Goal: Task Accomplishment & Management: Complete application form

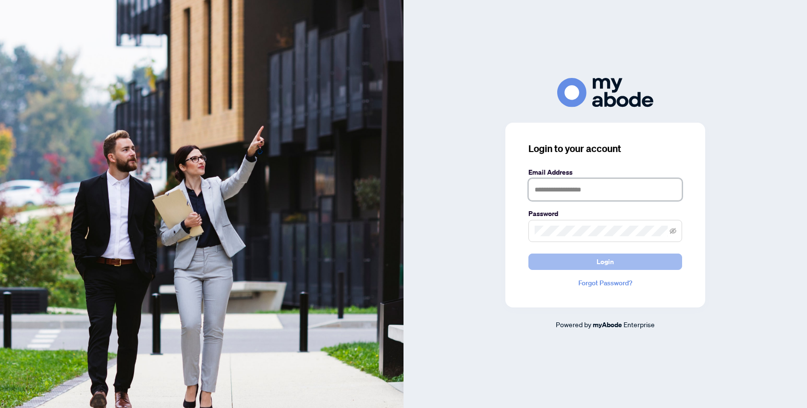
type input "**********"
click at [590, 260] on button "Login" at bounding box center [606, 261] width 154 height 16
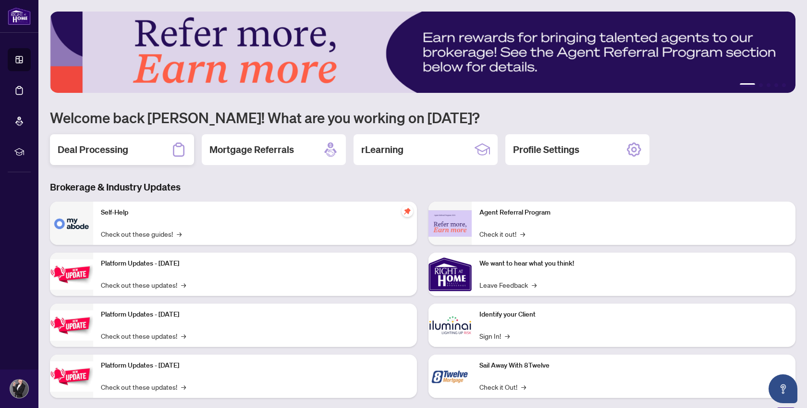
click at [112, 149] on h2 "Deal Processing" at bounding box center [93, 149] width 71 height 13
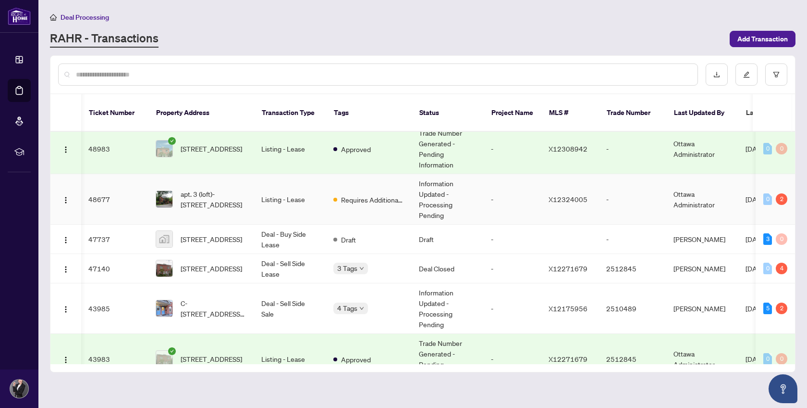
scroll to position [0, 0]
click at [215, 188] on span "apt. 3 (loft)-[STREET_ADDRESS]" at bounding box center [213, 198] width 65 height 21
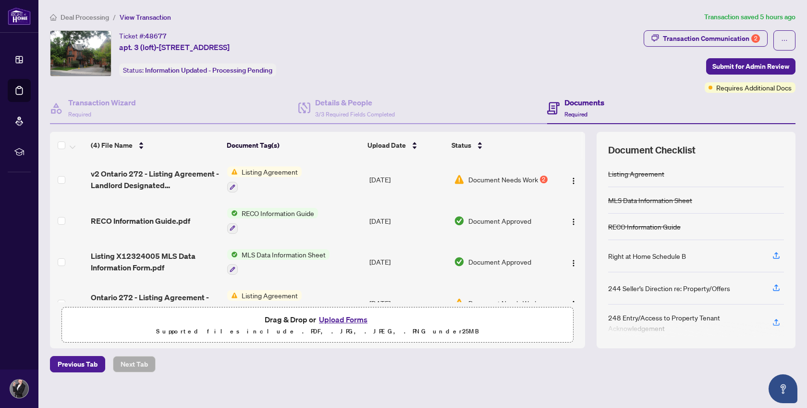
click at [489, 177] on span "Document Needs Work" at bounding box center [504, 179] width 70 height 11
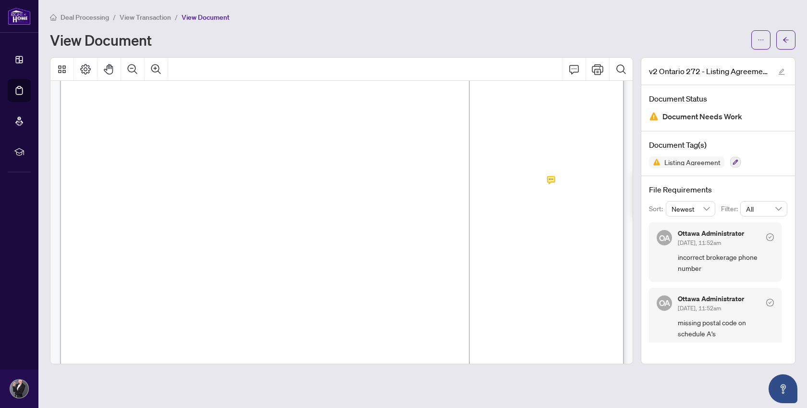
scroll to position [66, 0]
drag, startPoint x: 497, startPoint y: 174, endPoint x: 533, endPoint y: 174, distance: 35.1
click at [533, 175] on span "613-8049999" at bounding box center [520, 176] width 46 height 11
click at [533, 174] on span "613-8049999" at bounding box center [520, 176] width 46 height 11
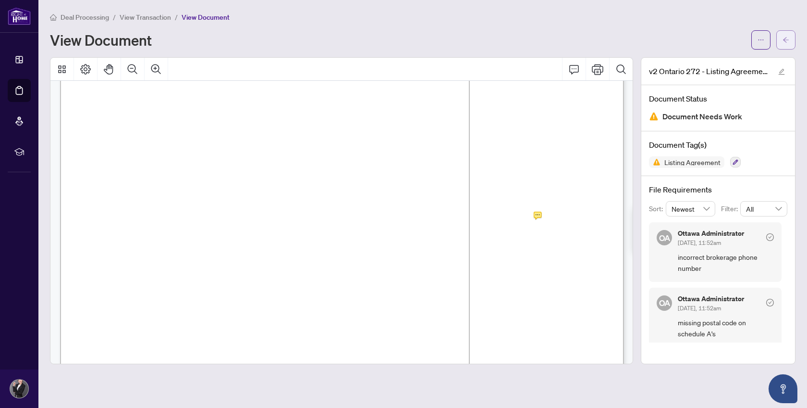
click at [786, 37] on icon "arrow-left" at bounding box center [786, 40] width 7 height 7
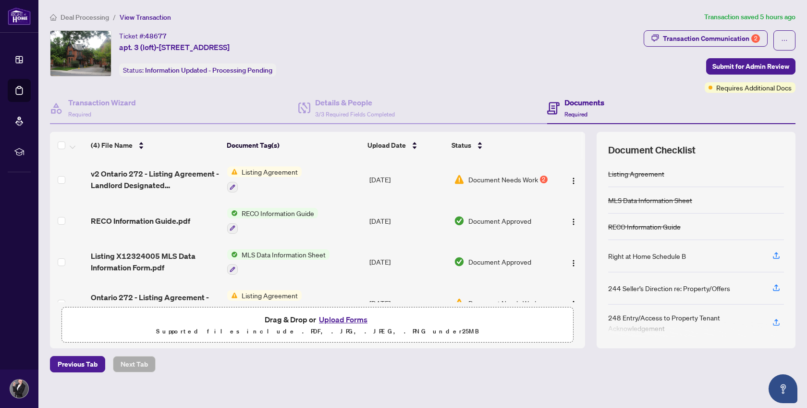
click at [520, 177] on span "Document Needs Work" at bounding box center [504, 179] width 70 height 11
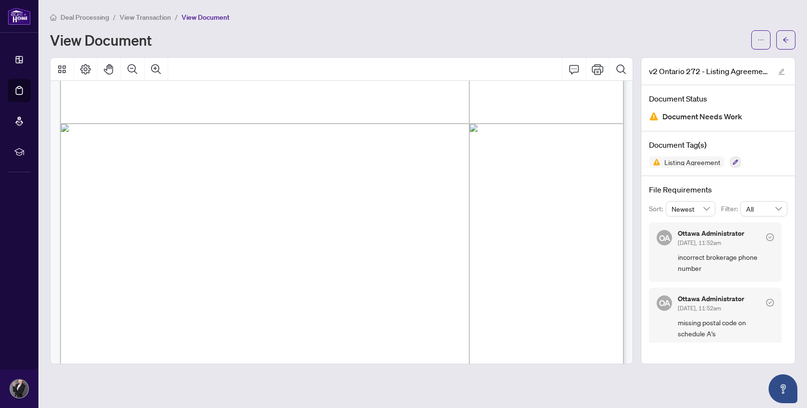
scroll to position [206, 0]
click at [790, 37] on button "button" at bounding box center [786, 39] width 19 height 19
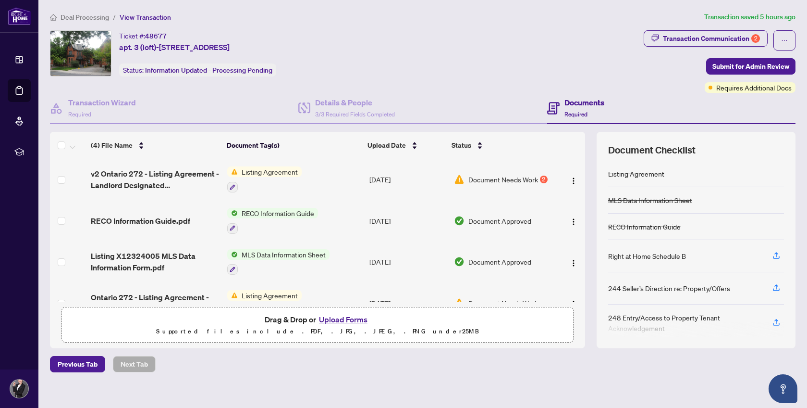
click at [349, 313] on button "Upload Forms" at bounding box center [343, 319] width 54 height 12
click at [332, 316] on button "Upload Forms" at bounding box center [343, 319] width 54 height 12
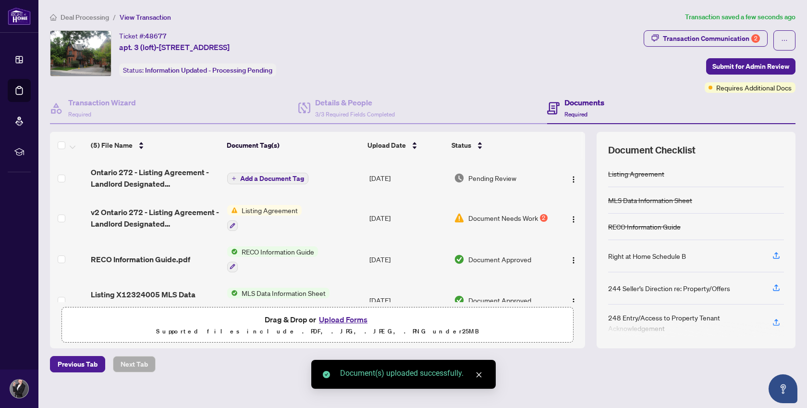
click at [285, 175] on span "Add a Document Tag" at bounding box center [272, 178] width 64 height 7
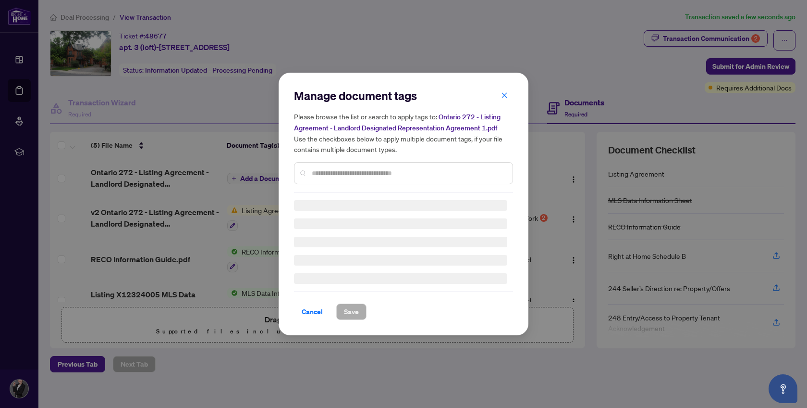
click at [319, 174] on div "Manage document tags Please browse the list or search to apply tags to: Ontario…" at bounding box center [403, 140] width 219 height 104
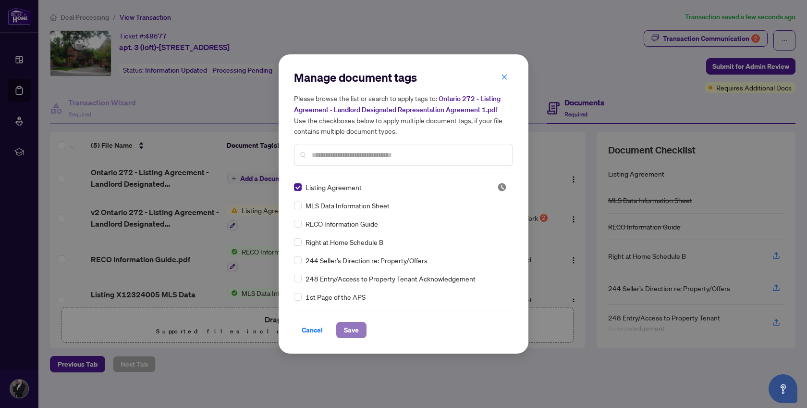
click at [348, 325] on span "Save" at bounding box center [351, 329] width 15 height 15
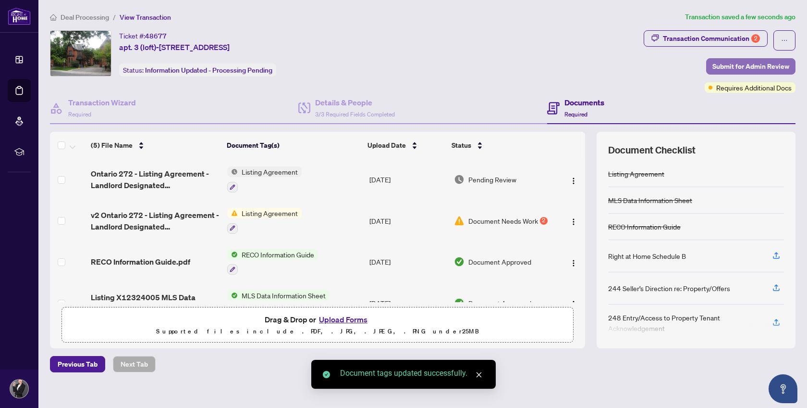
click at [740, 64] on span "Submit for Admin Review" at bounding box center [751, 66] width 77 height 15
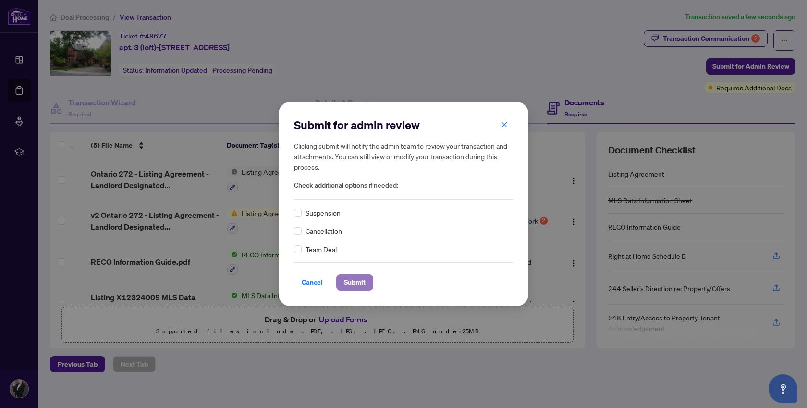
click at [358, 280] on span "Submit" at bounding box center [355, 281] width 22 height 15
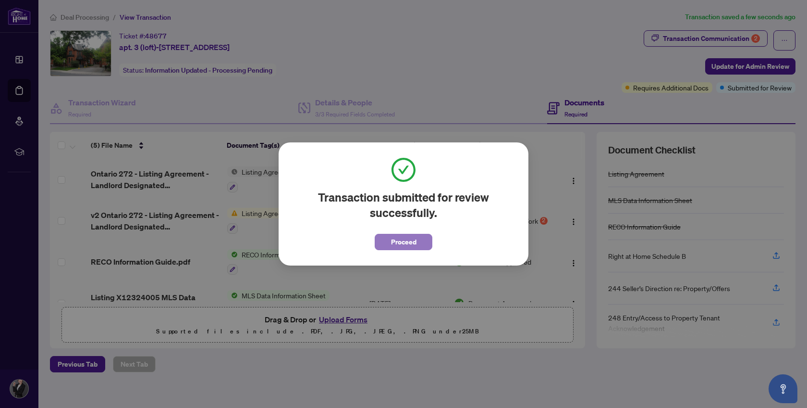
click at [418, 238] on button "Proceed" at bounding box center [404, 242] width 58 height 16
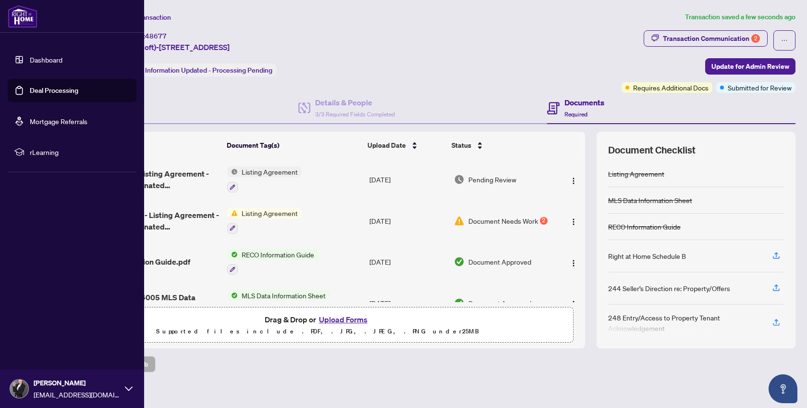
click at [46, 92] on link "Deal Processing" at bounding box center [54, 90] width 49 height 9
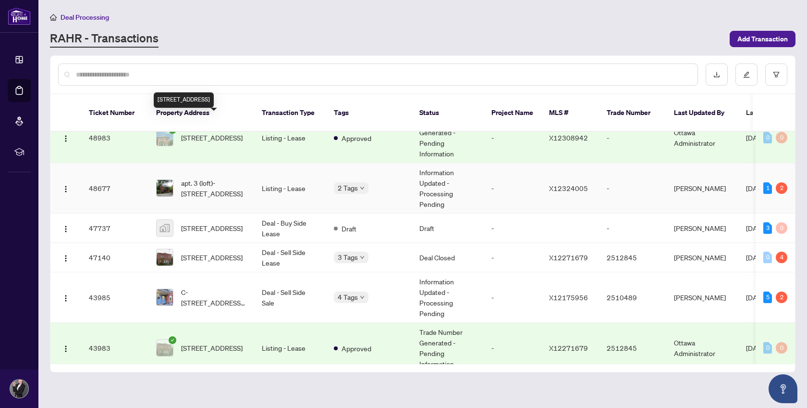
scroll to position [74, 0]
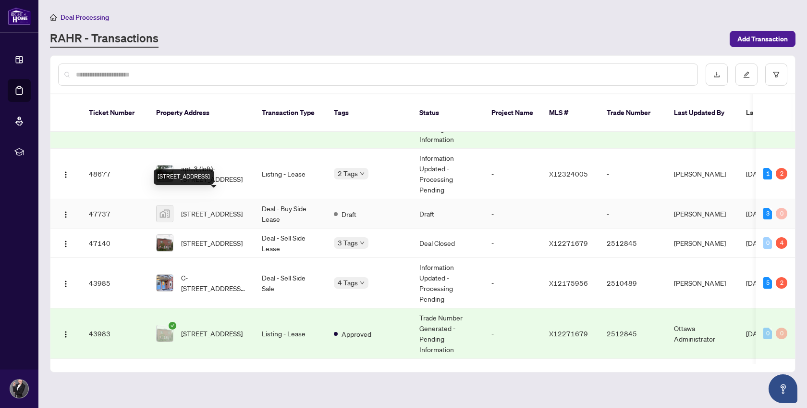
click at [221, 208] on span "[STREET_ADDRESS]" at bounding box center [212, 213] width 62 height 11
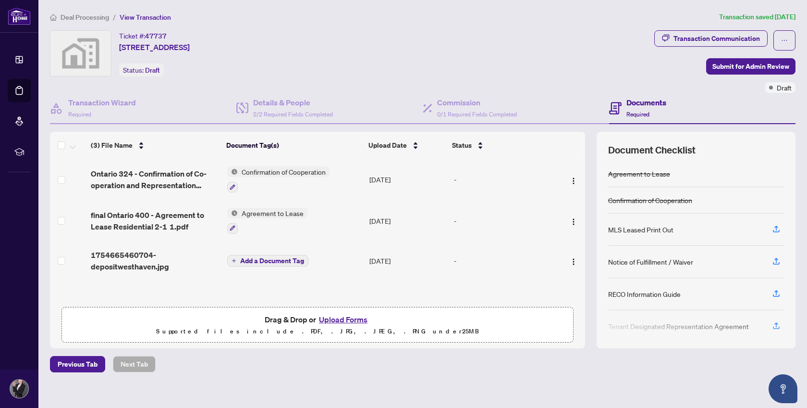
click at [276, 260] on span "Add a Document Tag" at bounding box center [272, 260] width 64 height 7
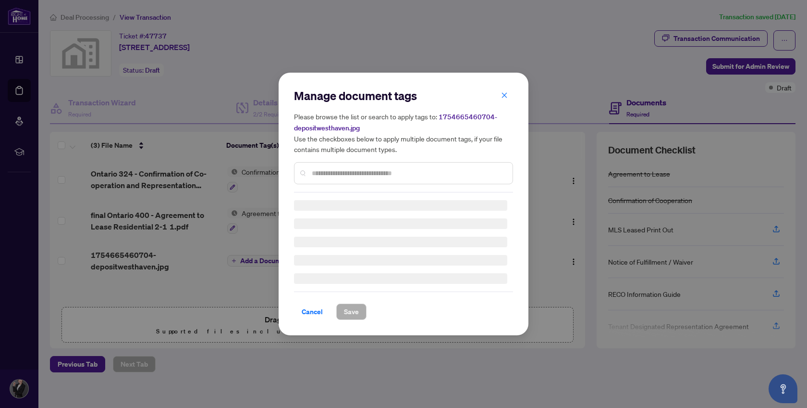
click at [340, 173] on input "text" at bounding box center [408, 173] width 193 height 11
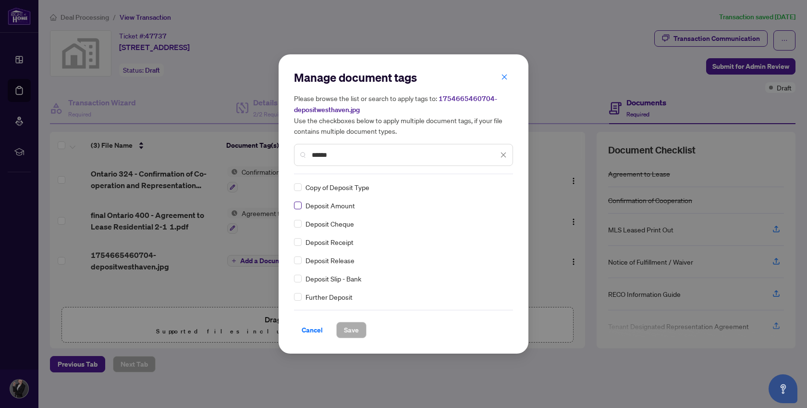
type input "******"
click at [296, 182] on label at bounding box center [298, 187] width 8 height 11
click at [354, 326] on span "Save" at bounding box center [351, 329] width 15 height 15
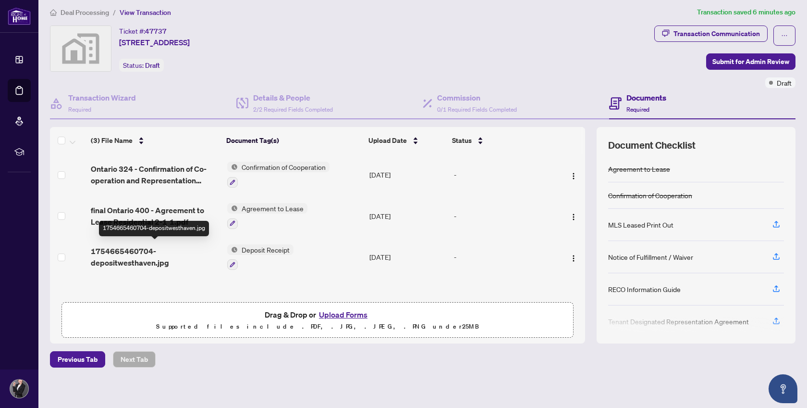
click at [140, 259] on span "1754665460704-depositwesthaven.jpg" at bounding box center [155, 256] width 129 height 23
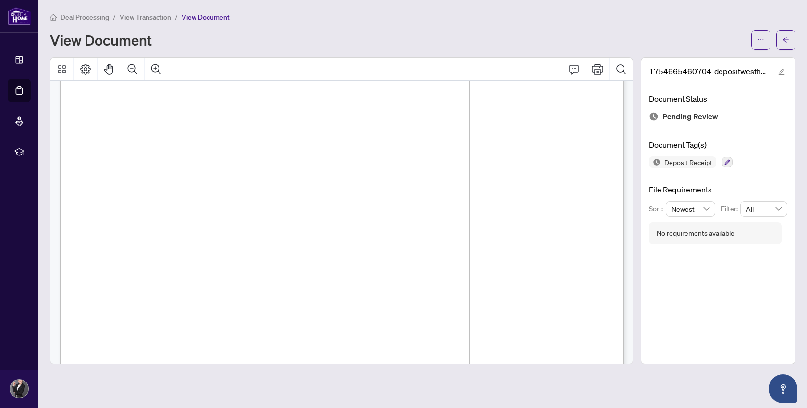
scroll to position [534, 0]
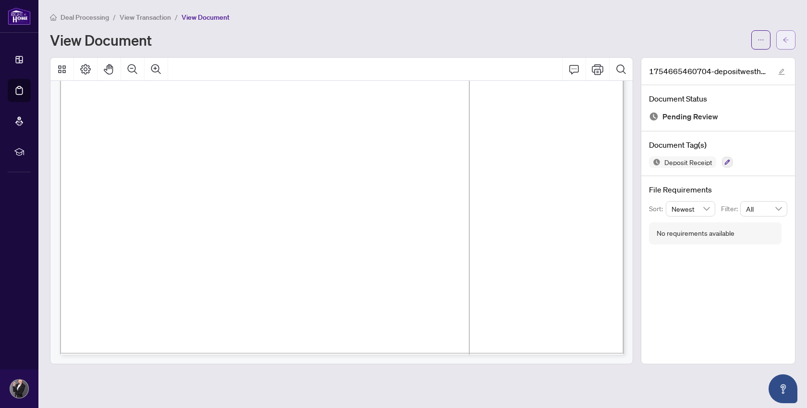
click at [783, 41] on icon "arrow-left" at bounding box center [786, 40] width 7 height 7
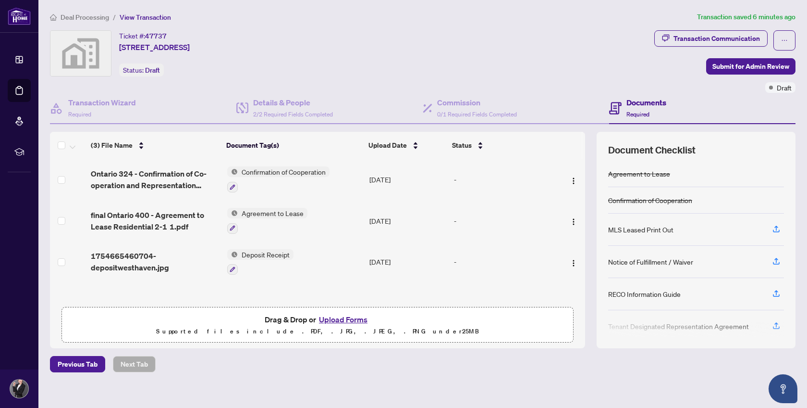
click at [346, 318] on button "Upload Forms" at bounding box center [343, 319] width 54 height 12
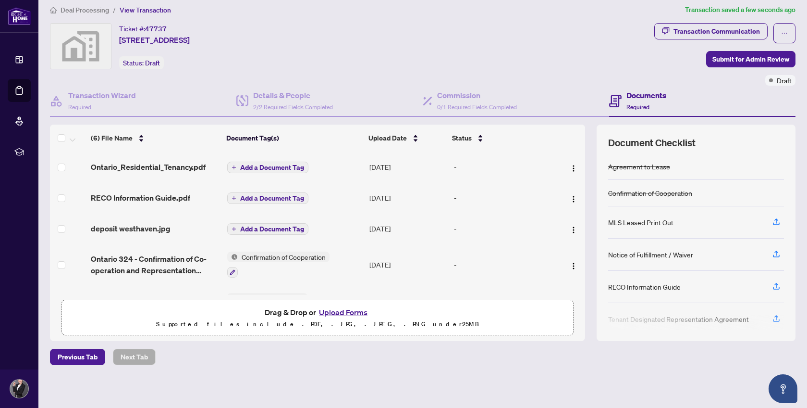
click at [277, 226] on span "Add a Document Tag" at bounding box center [272, 228] width 64 height 7
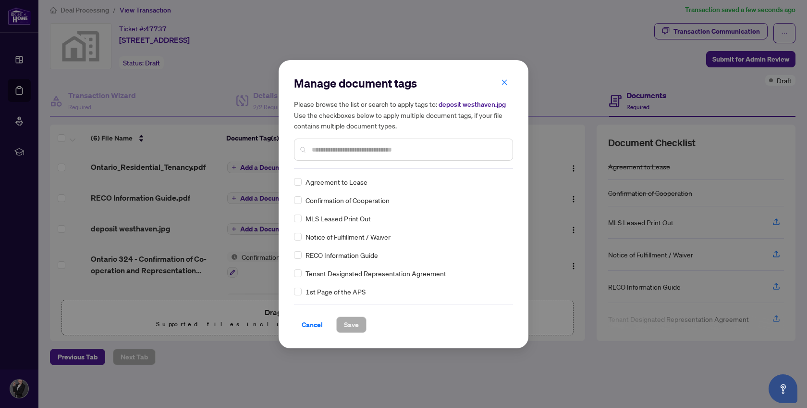
click at [329, 151] on input "text" at bounding box center [408, 149] width 193 height 11
type input "****"
click at [356, 321] on span "Save" at bounding box center [351, 324] width 15 height 15
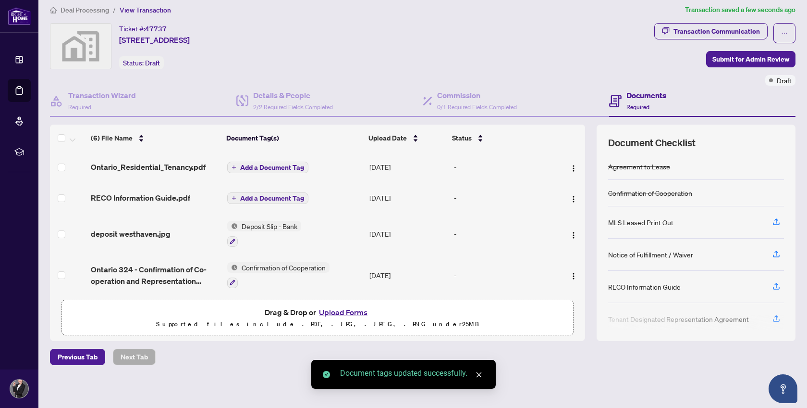
click at [288, 164] on span "Add a Document Tag" at bounding box center [272, 167] width 64 height 7
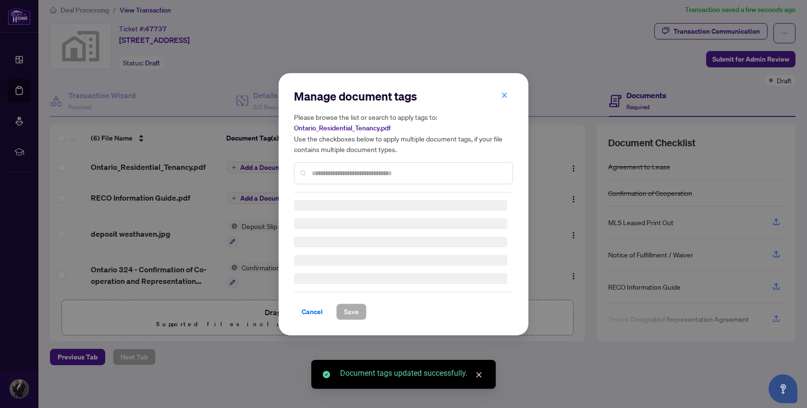
click at [335, 171] on input "text" at bounding box center [408, 173] width 193 height 11
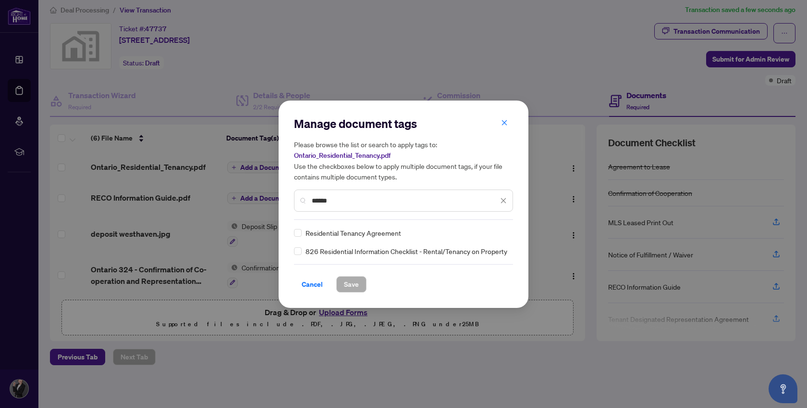
type input "******"
click at [348, 279] on span "Save" at bounding box center [351, 283] width 15 height 15
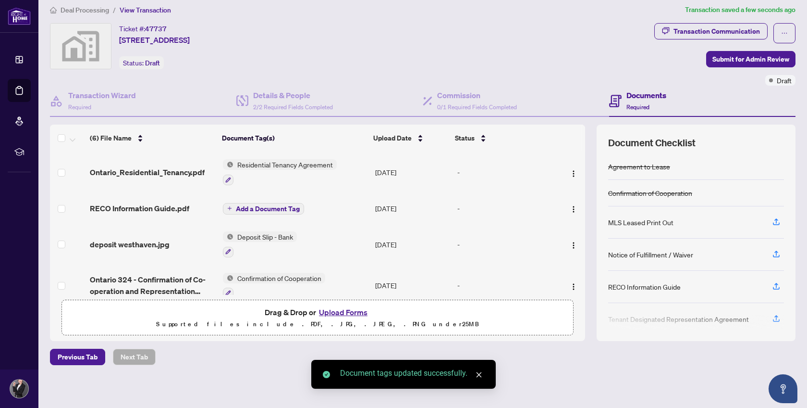
click at [281, 207] on span "Add a Document Tag" at bounding box center [268, 208] width 64 height 7
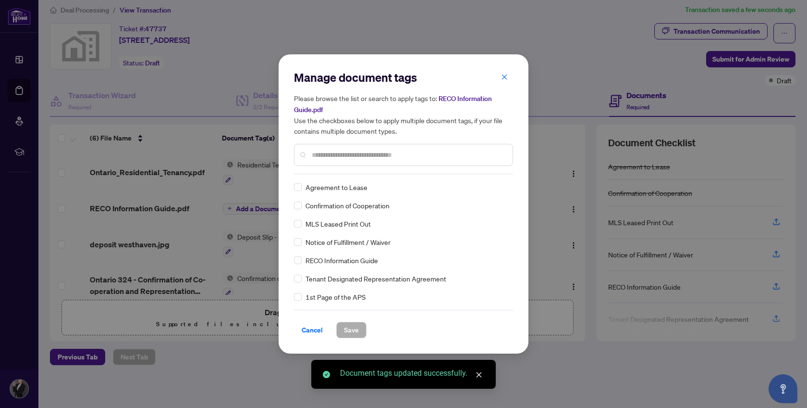
click at [321, 165] on div at bounding box center [403, 155] width 219 height 22
click at [318, 157] on input "text" at bounding box center [408, 154] width 193 height 11
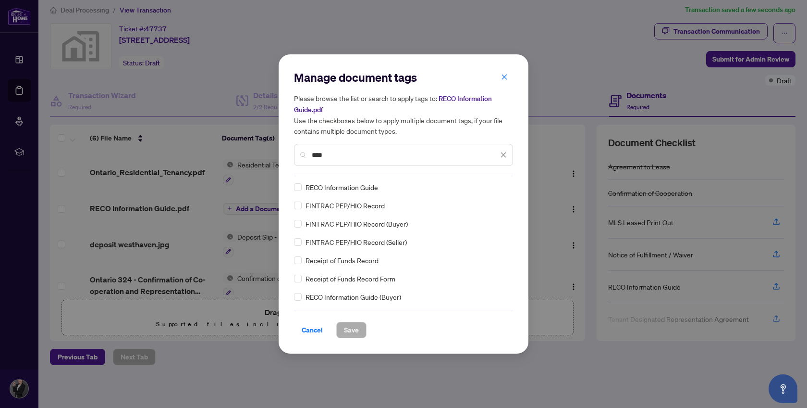
type input "****"
click at [349, 325] on span "Save" at bounding box center [351, 329] width 15 height 15
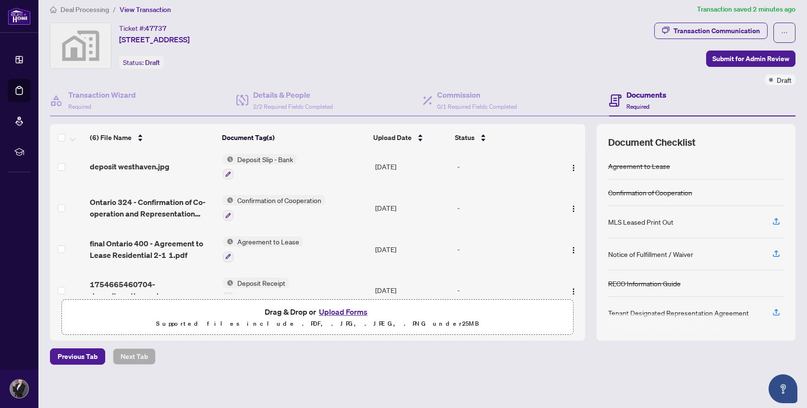
scroll to position [103, 0]
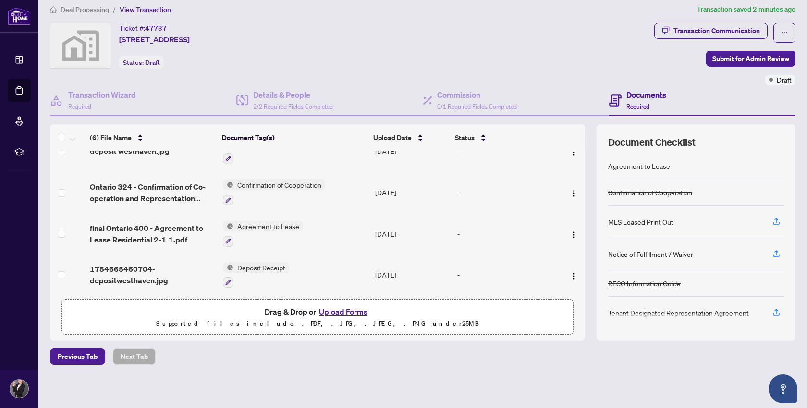
click at [351, 310] on button "Upload Forms" at bounding box center [343, 311] width 54 height 12
click at [776, 218] on icon "button" at bounding box center [777, 220] width 4 height 5
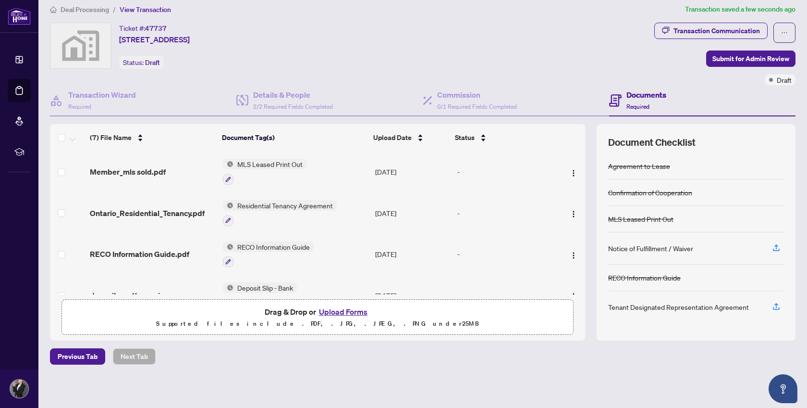
scroll to position [0, 0]
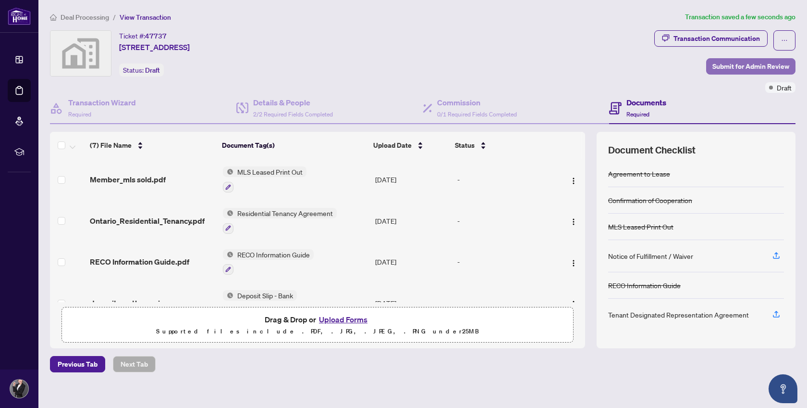
click at [736, 64] on span "Submit for Admin Review" at bounding box center [751, 66] width 77 height 15
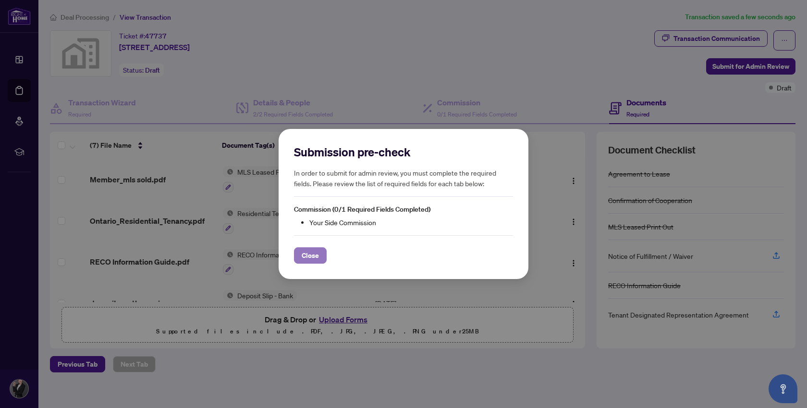
click at [317, 253] on span "Close" at bounding box center [310, 255] width 17 height 15
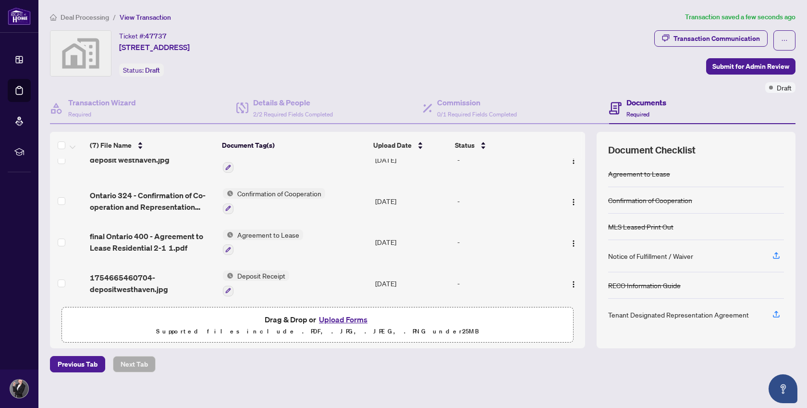
scroll to position [8, 0]
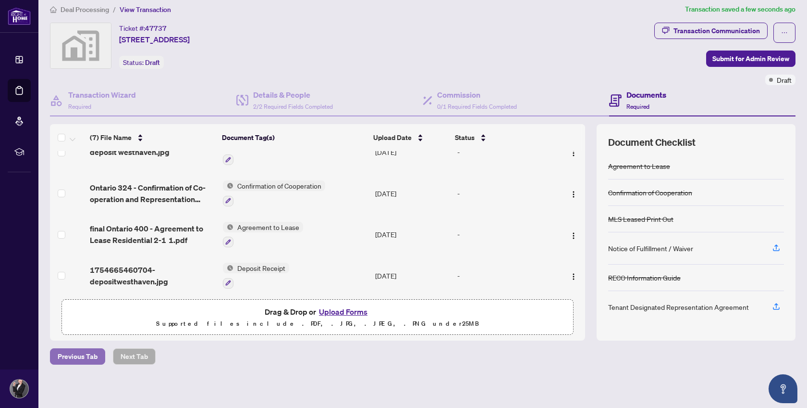
click at [80, 355] on span "Previous Tab" at bounding box center [78, 355] width 40 height 15
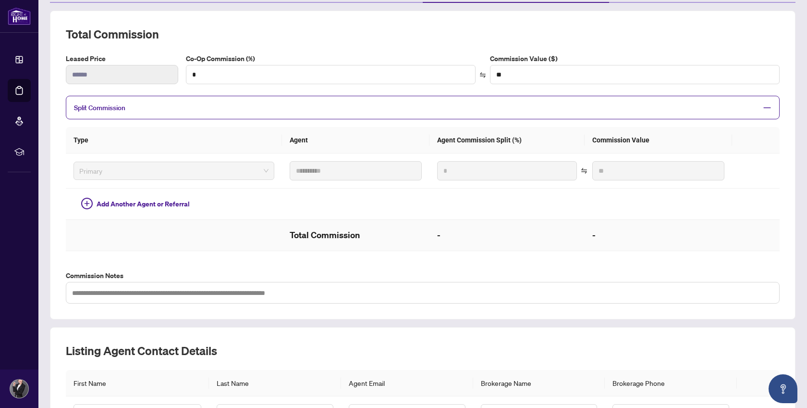
scroll to position [126, 0]
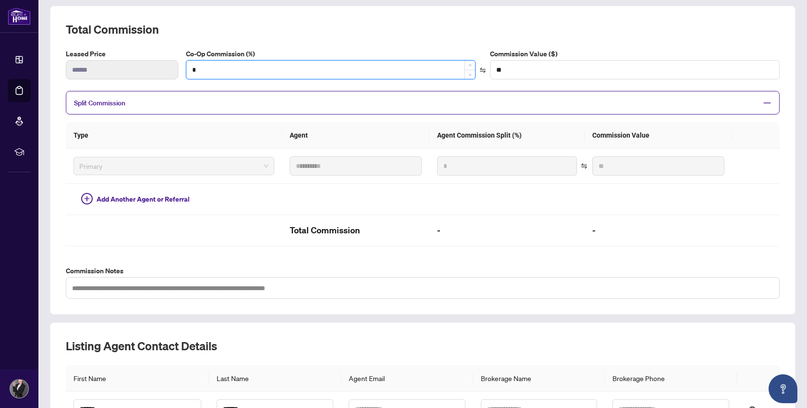
click at [203, 69] on input "*" at bounding box center [330, 70] width 289 height 18
type input "*"
type input "****"
type input "**"
type input "******"
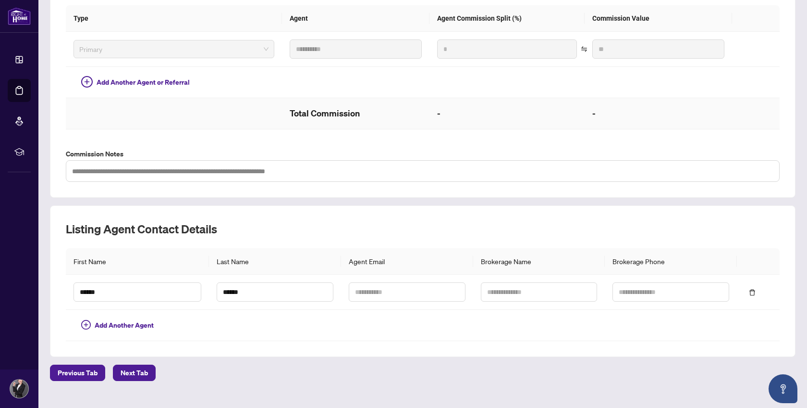
scroll to position [254, 0]
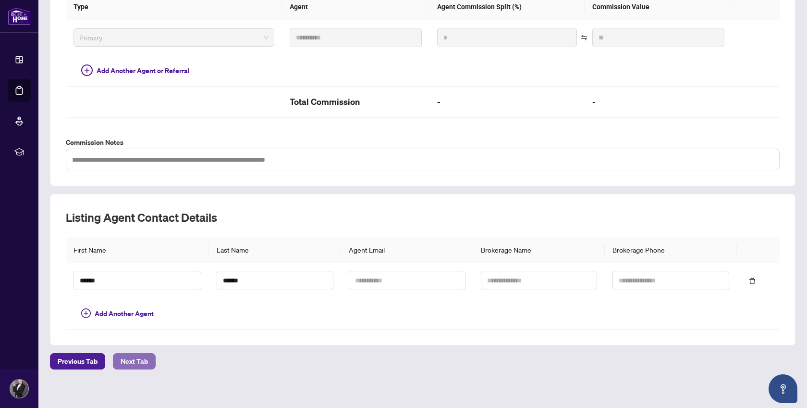
type input "**"
click at [140, 355] on span "Next Tab" at bounding box center [134, 360] width 27 height 15
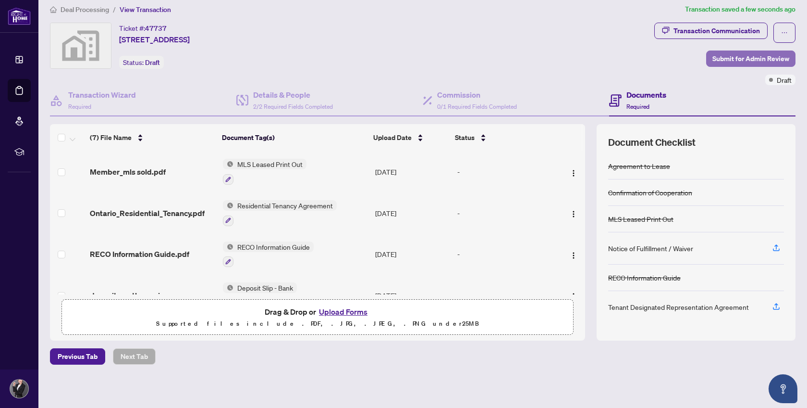
click at [757, 58] on span "Submit for Admin Review" at bounding box center [751, 58] width 77 height 15
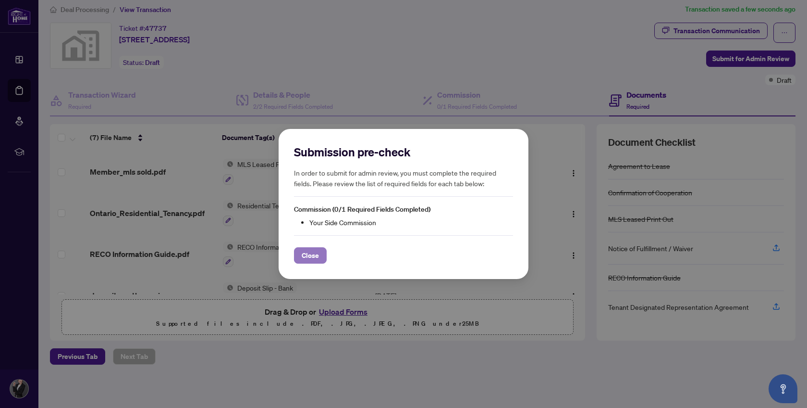
click at [309, 255] on span "Close" at bounding box center [310, 255] width 17 height 15
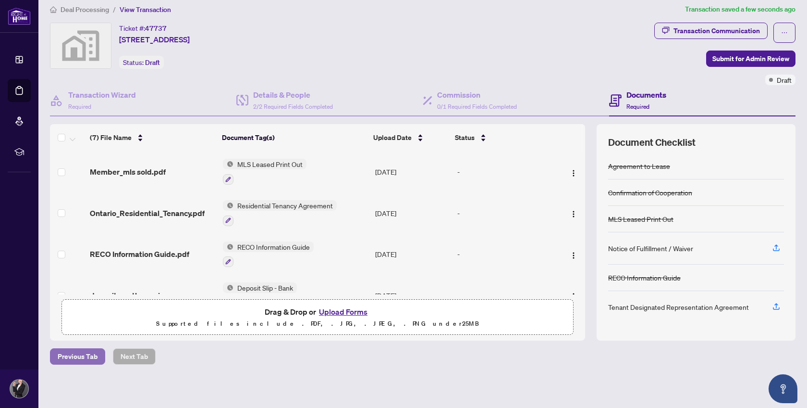
click at [69, 355] on span "Previous Tab" at bounding box center [78, 355] width 40 height 15
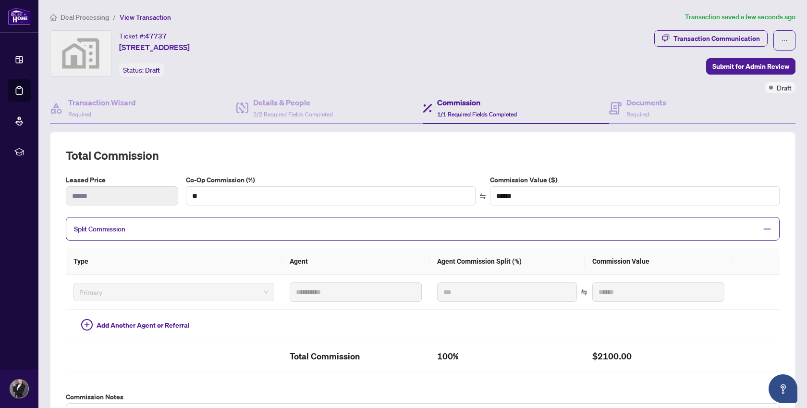
click at [295, 260] on th "Agent" at bounding box center [356, 261] width 148 height 26
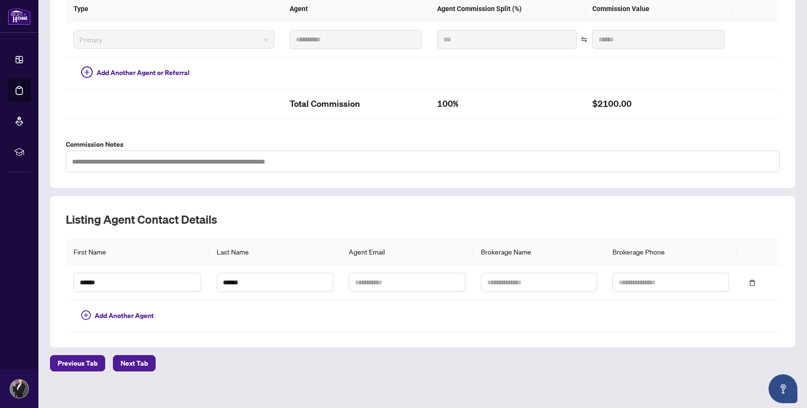
scroll to position [254, 0]
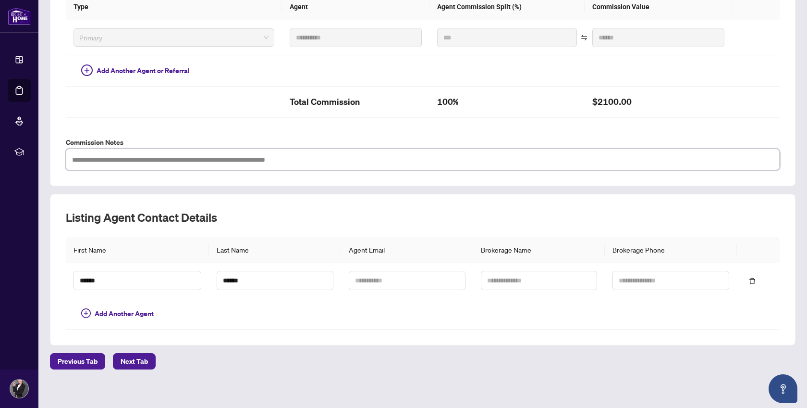
click at [332, 161] on textarea at bounding box center [423, 160] width 714 height 22
click at [116, 310] on span "Add Another Agent" at bounding box center [124, 313] width 59 height 11
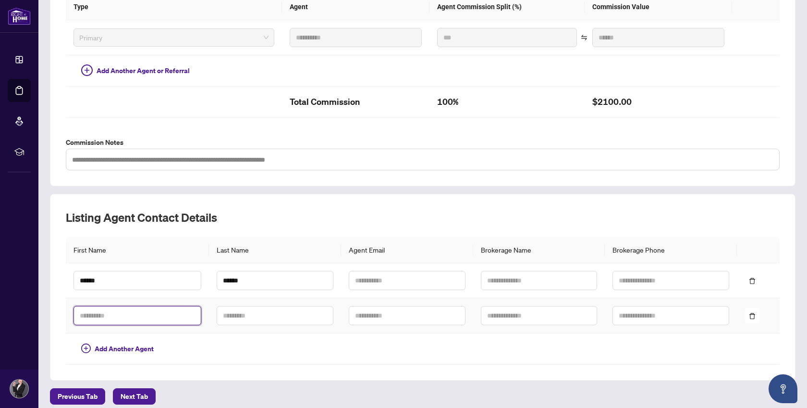
click at [116, 311] on input "text" at bounding box center [138, 315] width 128 height 19
click at [192, 360] on div "Listing Agent Contact Details First Name Last Name Agent Email Brokerage Name B…" at bounding box center [423, 287] width 746 height 186
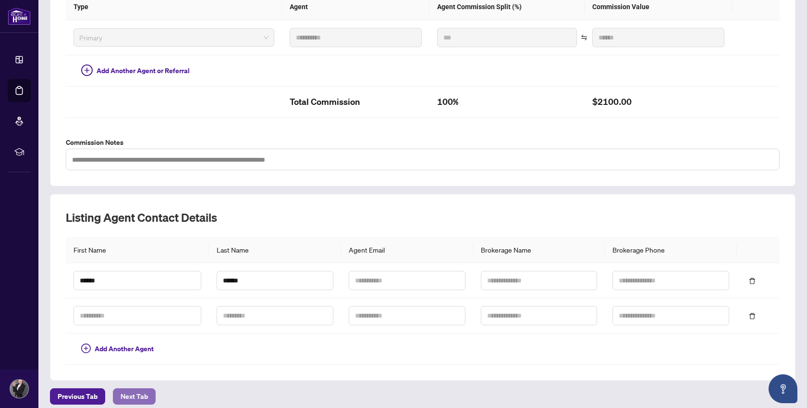
click at [140, 388] on span "Next Tab" at bounding box center [134, 395] width 27 height 15
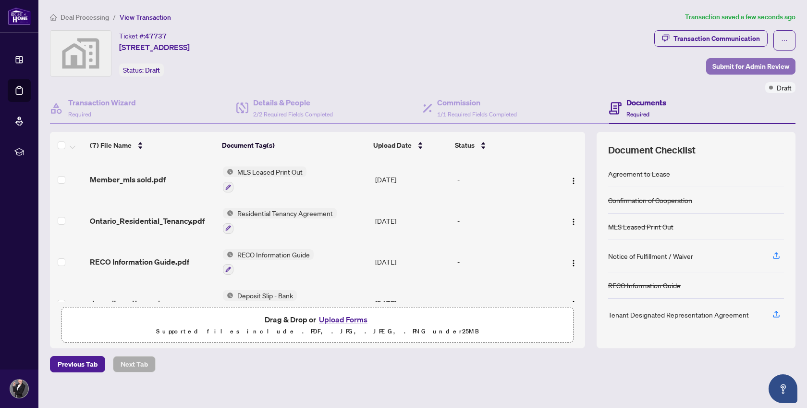
click at [752, 64] on span "Submit for Admin Review" at bounding box center [751, 66] width 77 height 15
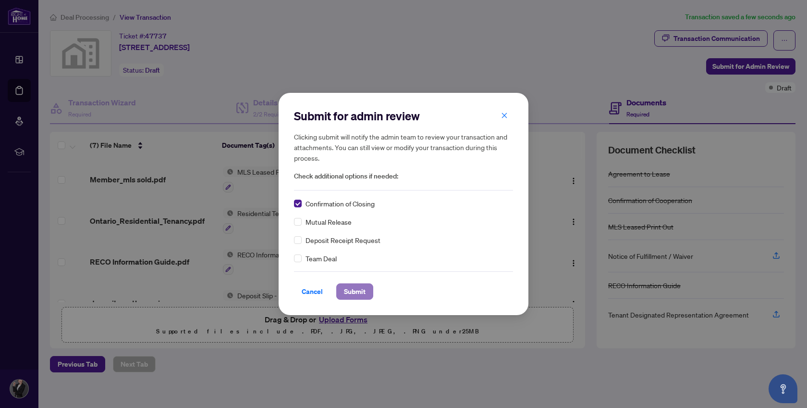
click at [355, 293] on span "Submit" at bounding box center [355, 291] width 22 height 15
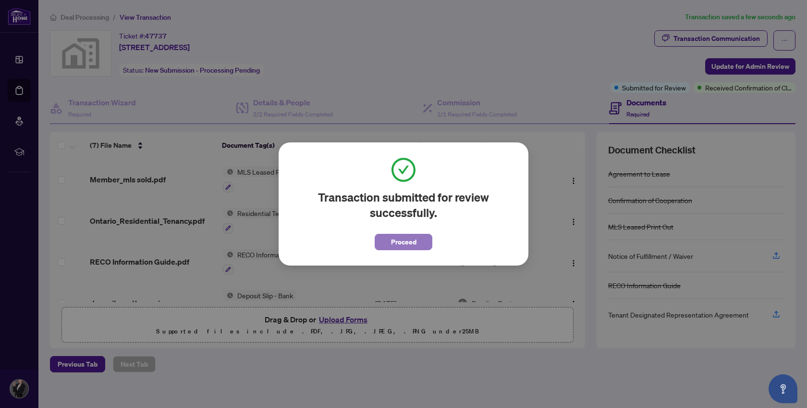
click at [403, 244] on span "Proceed" at bounding box center [403, 241] width 25 height 15
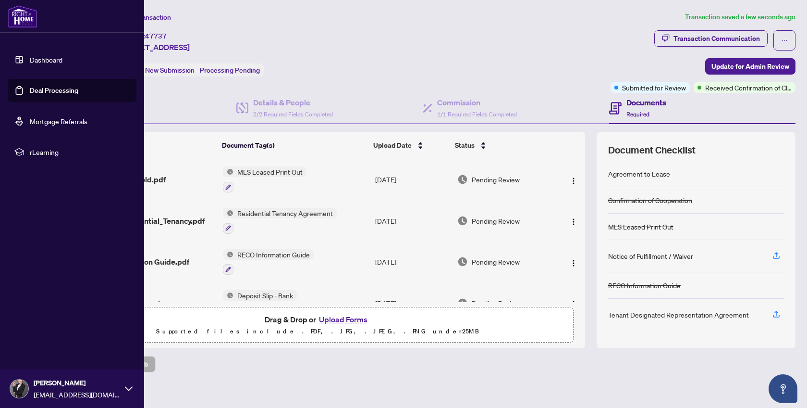
click at [54, 88] on link "Deal Processing" at bounding box center [54, 90] width 49 height 9
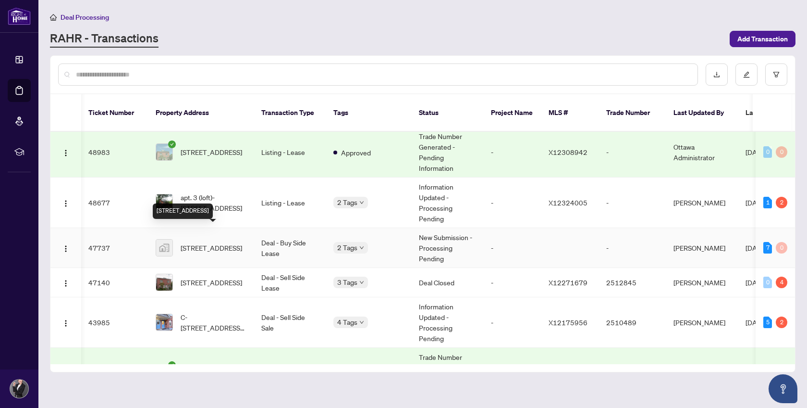
scroll to position [33, 0]
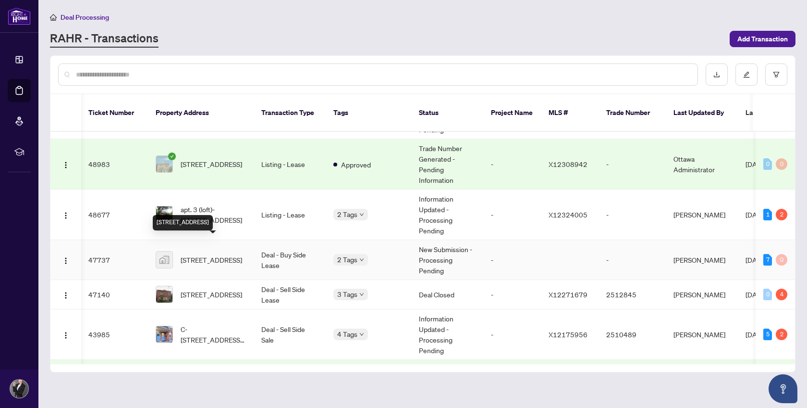
click at [239, 254] on span "[STREET_ADDRESS]" at bounding box center [212, 259] width 62 height 11
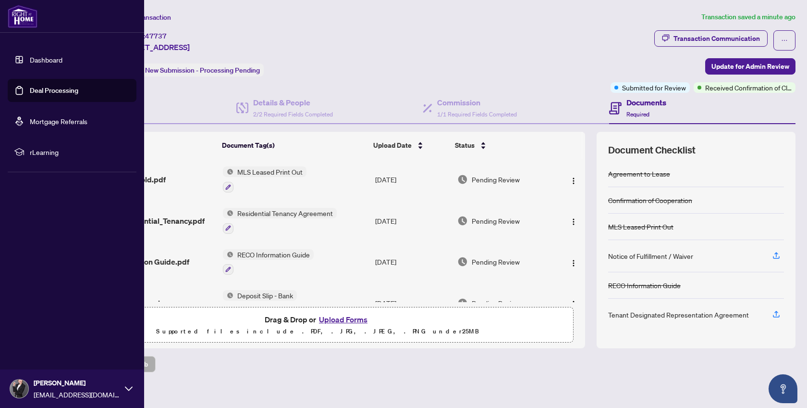
click at [47, 91] on link "Deal Processing" at bounding box center [54, 90] width 49 height 9
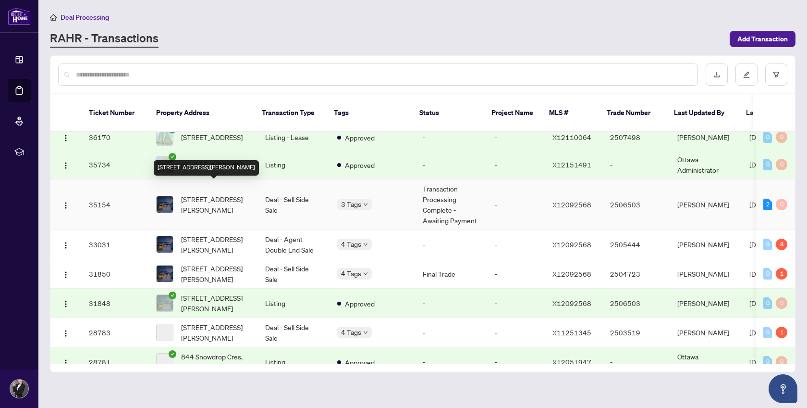
scroll to position [509, 0]
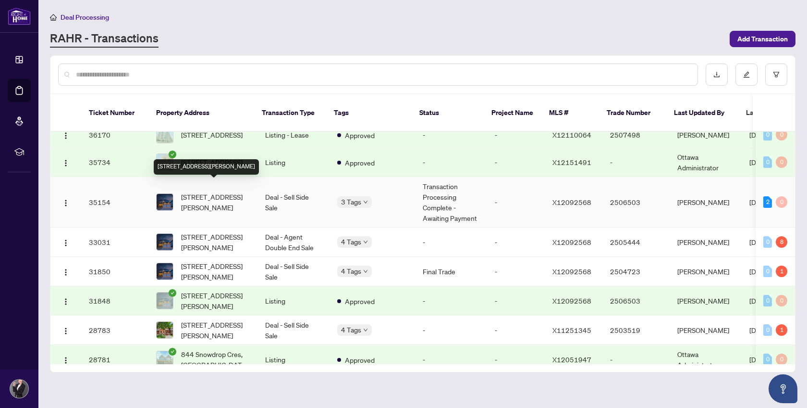
click at [231, 192] on span "[STREET_ADDRESS][PERSON_NAME]" at bounding box center [215, 201] width 69 height 21
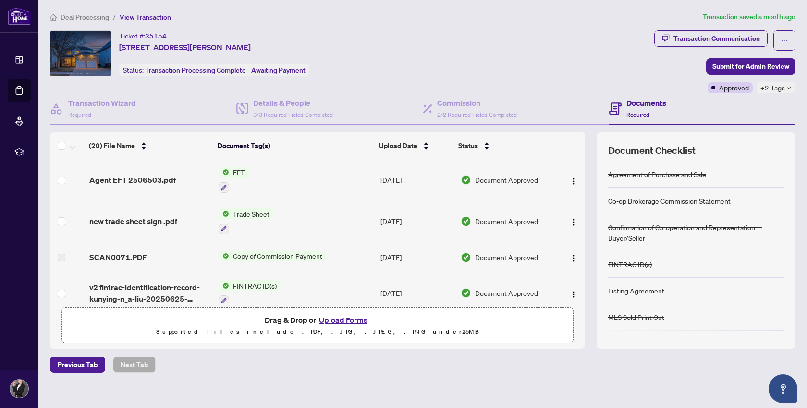
click at [237, 171] on span "EFT" at bounding box center [239, 172] width 20 height 11
click at [211, 218] on span "EFT" at bounding box center [233, 217] width 106 height 11
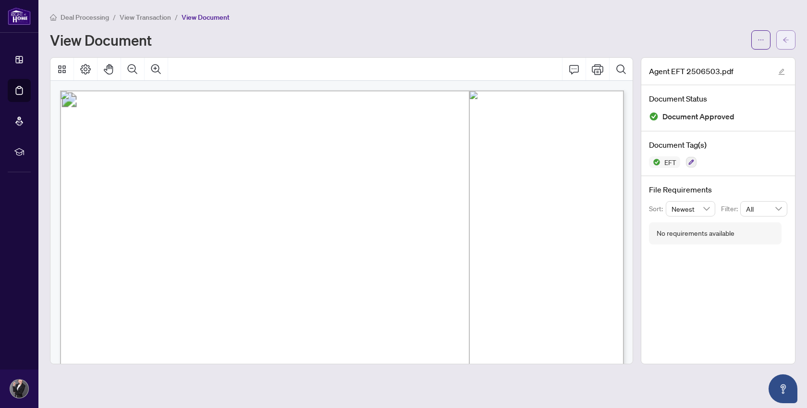
click at [789, 41] on icon "arrow-left" at bounding box center [786, 40] width 7 height 7
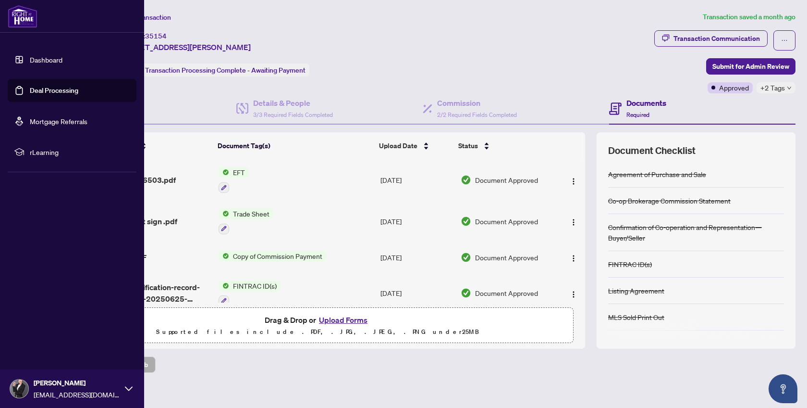
click at [45, 86] on link "Deal Processing" at bounding box center [54, 90] width 49 height 9
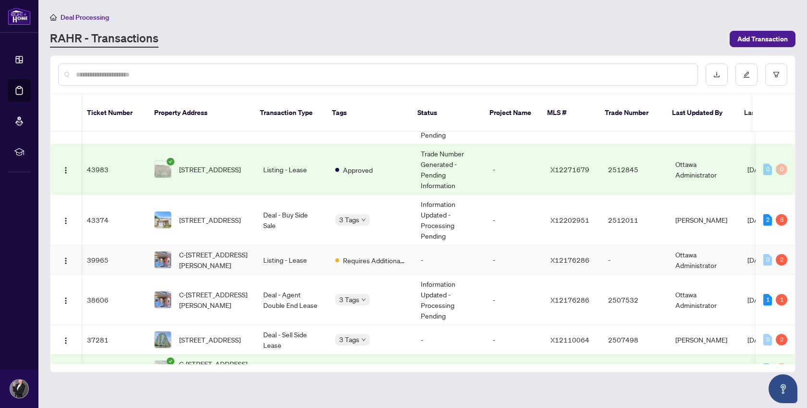
scroll to position [245, 2]
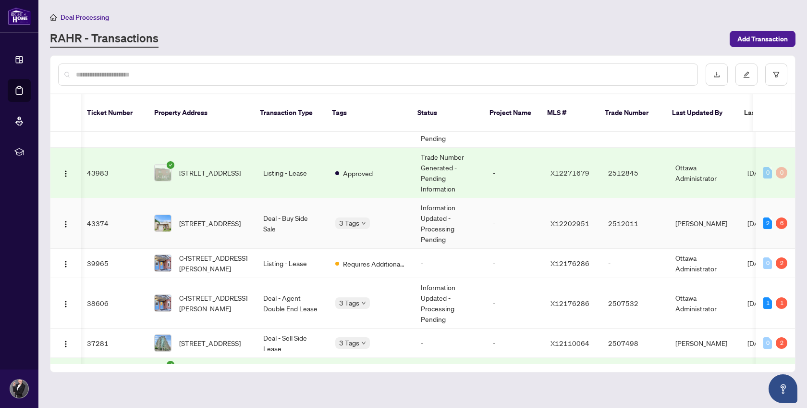
click at [429, 206] on td "Information Updated - Processing Pending" at bounding box center [449, 223] width 72 height 50
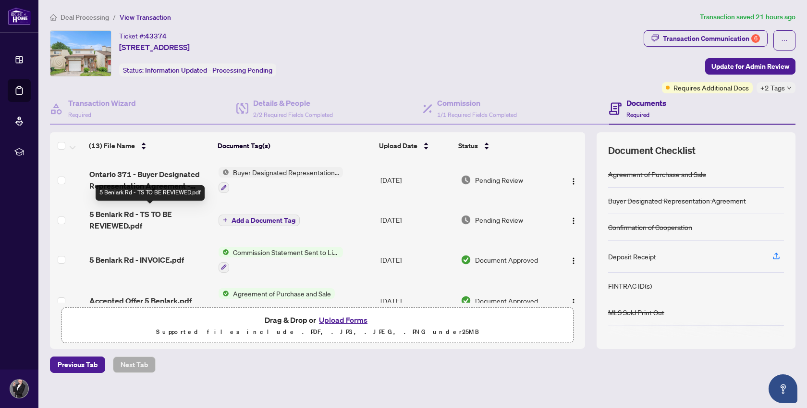
click at [136, 217] on span "5 Benlark Rd - TS TO BE REVIEWED.pdf" at bounding box center [150, 219] width 122 height 23
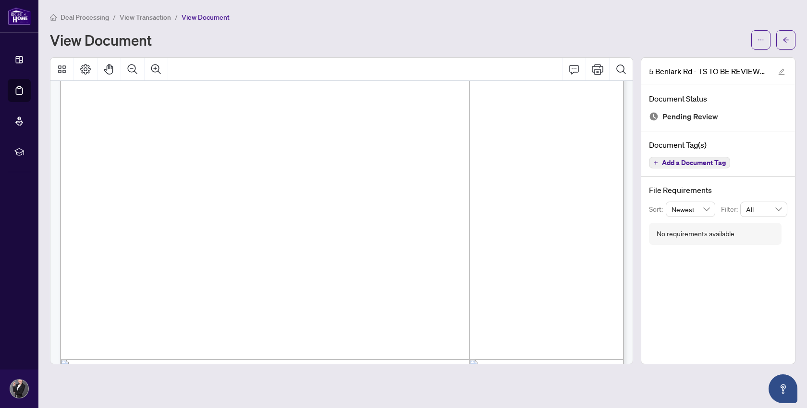
scroll to position [142, 0]
click at [761, 35] on span "button" at bounding box center [761, 39] width 7 height 15
click at [717, 60] on span "Download" at bounding box center [726, 60] width 73 height 11
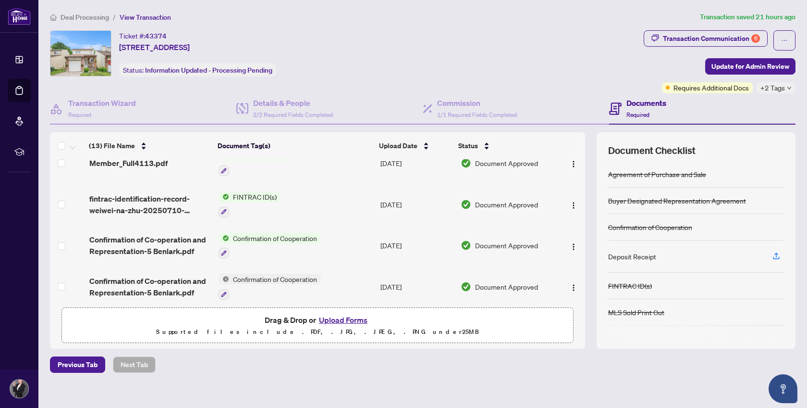
scroll to position [8, 0]
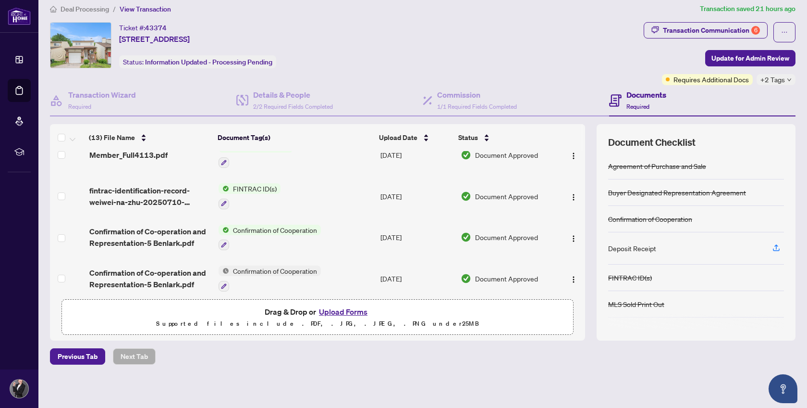
click at [336, 308] on button "Upload Forms" at bounding box center [343, 311] width 54 height 12
click at [345, 310] on button "Upload Forms" at bounding box center [343, 311] width 54 height 12
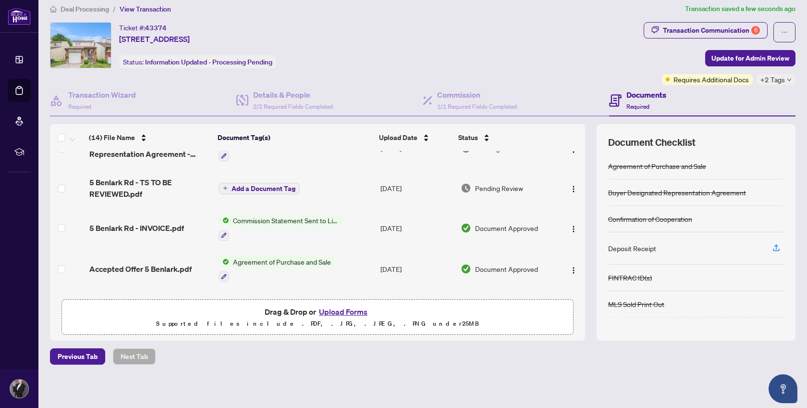
scroll to position [0, 0]
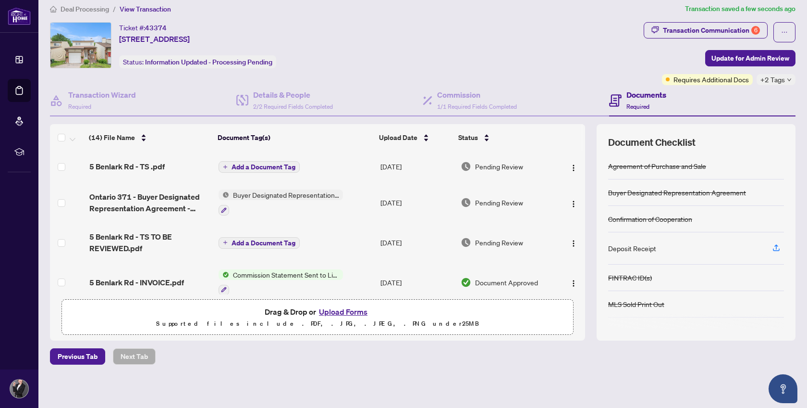
click at [280, 163] on span "Add a Document Tag" at bounding box center [264, 166] width 64 height 7
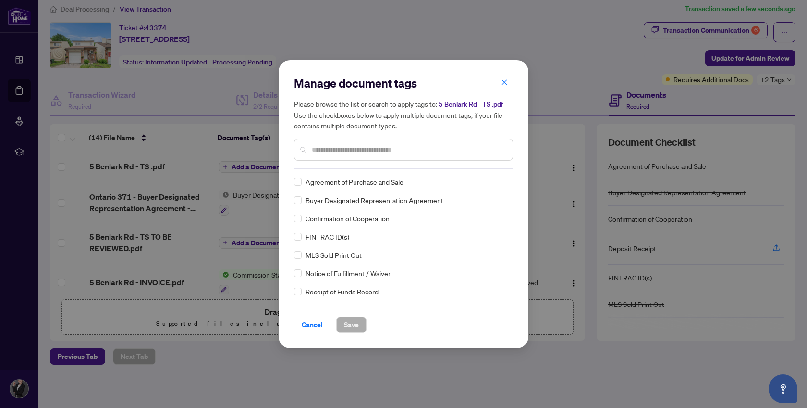
click at [330, 149] on input "text" at bounding box center [408, 149] width 193 height 11
type input "*****"
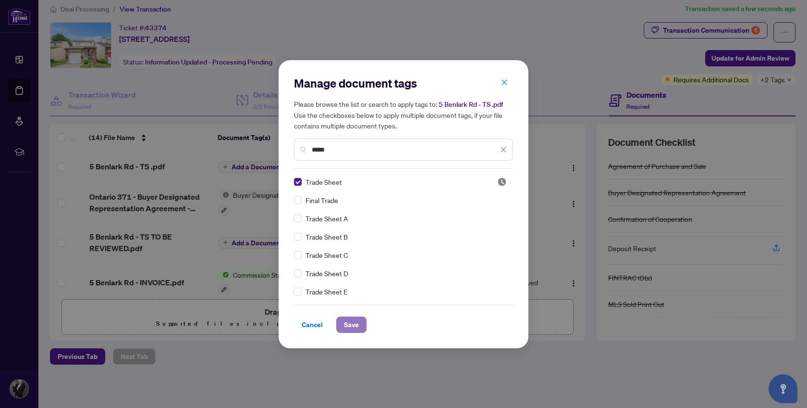
click at [348, 320] on span "Save" at bounding box center [351, 324] width 15 height 15
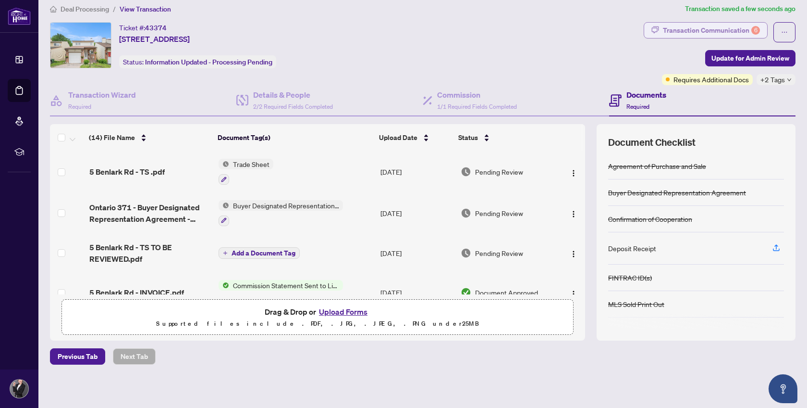
click at [728, 30] on div "Transaction Communication 6" at bounding box center [711, 30] width 97 height 15
type textarea "**********"
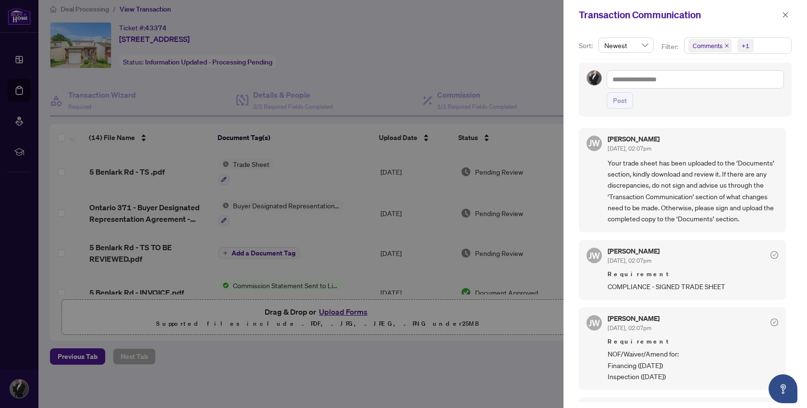
click at [521, 115] on div at bounding box center [403, 204] width 807 height 408
click at [785, 12] on icon "close" at bounding box center [786, 15] width 7 height 7
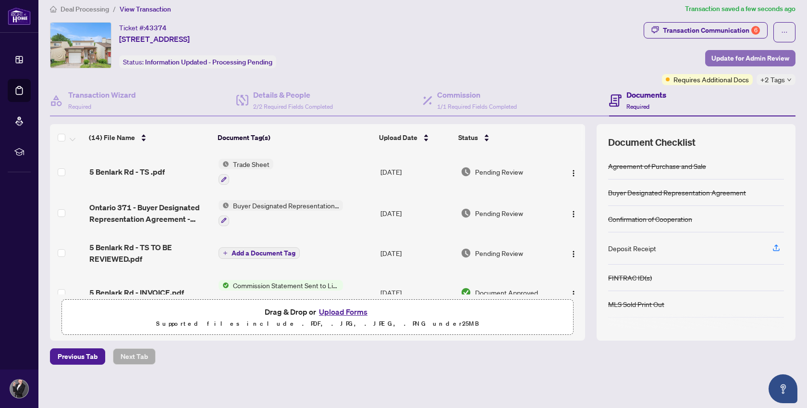
click at [755, 55] on span "Update for Admin Review" at bounding box center [751, 57] width 78 height 15
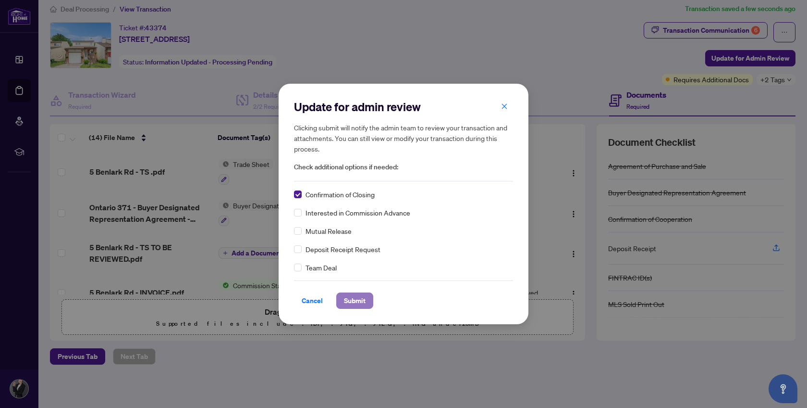
click at [357, 299] on span "Submit" at bounding box center [355, 300] width 22 height 15
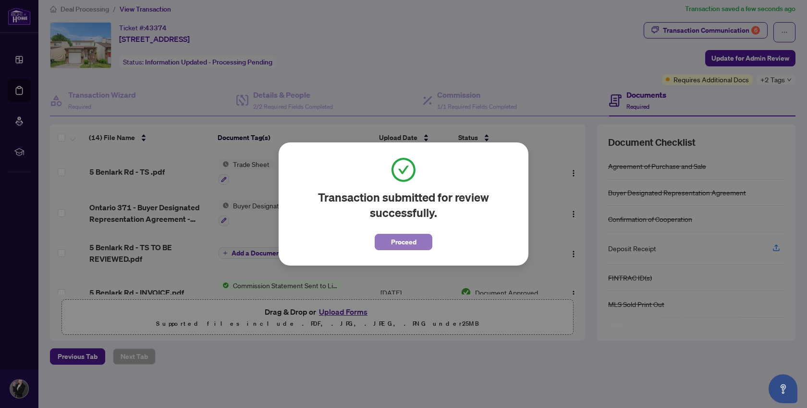
click at [394, 243] on span "Proceed" at bounding box center [403, 241] width 25 height 15
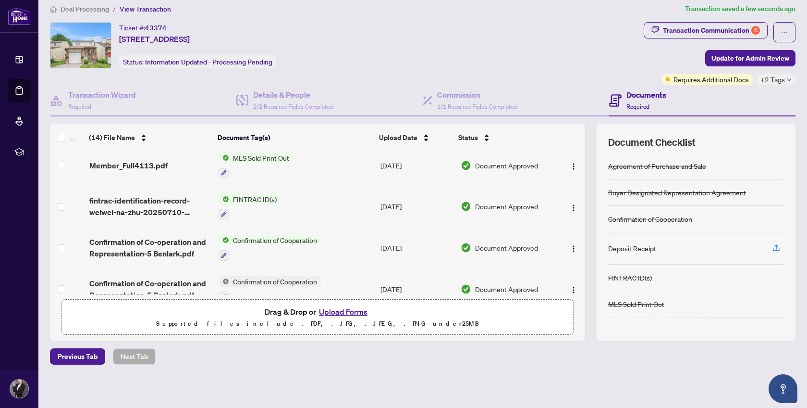
scroll to position [425, 0]
